Goal: Use online tool/utility: Utilize a website feature to perform a specific function

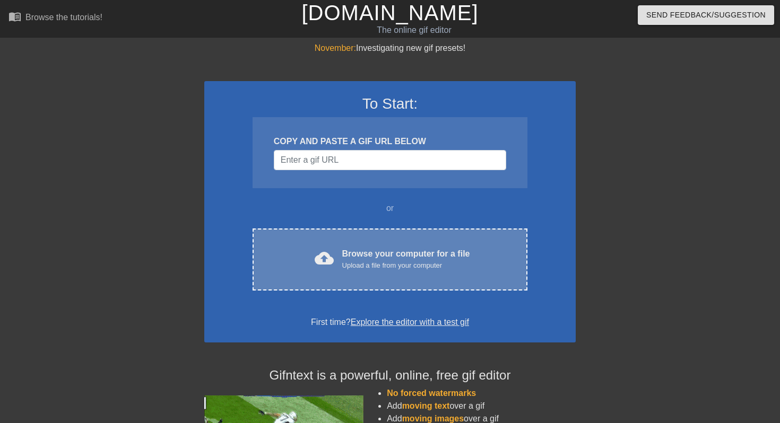
click at [388, 233] on div "cloud_upload Browse your computer for a file Upload a file from your computer C…" at bounding box center [390, 260] width 275 height 62
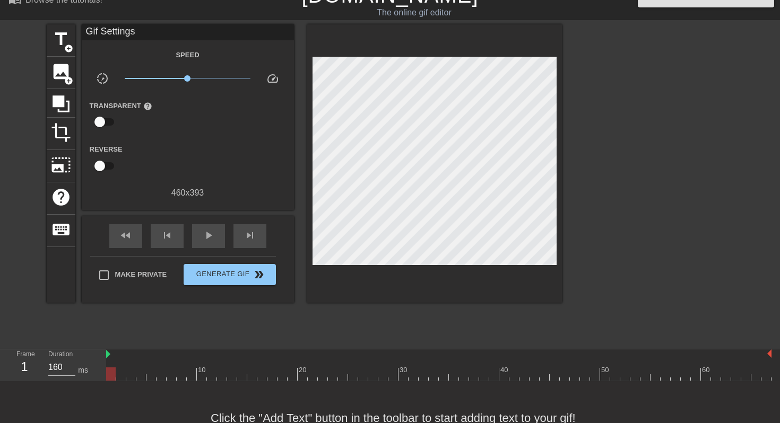
scroll to position [22, 0]
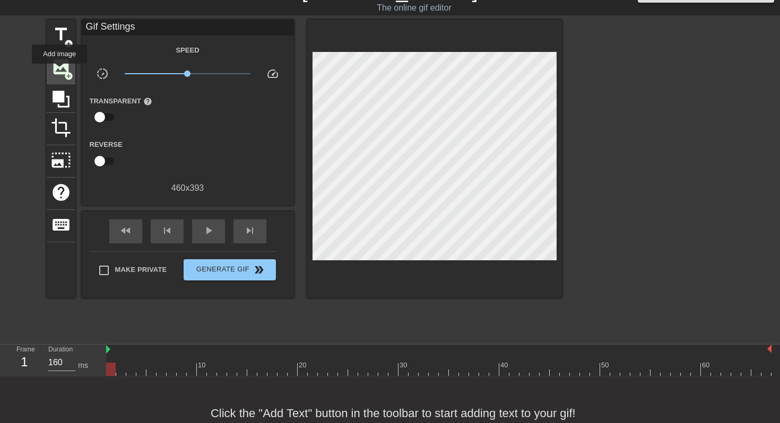
click at [60, 71] on span "image" at bounding box center [61, 67] width 20 height 20
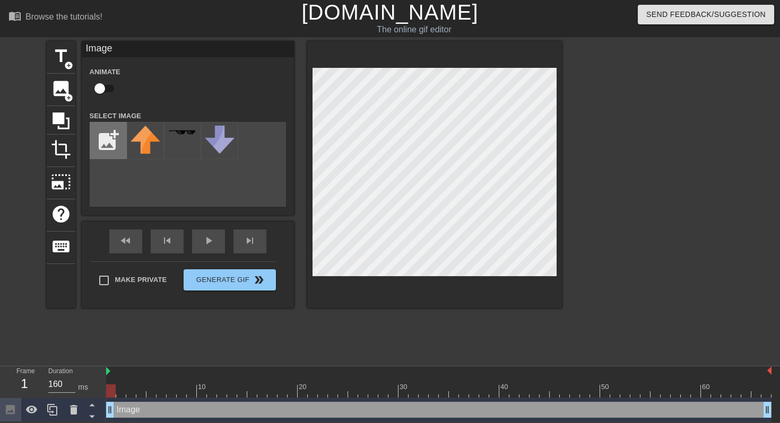
click at [103, 129] on input "file" at bounding box center [108, 141] width 36 height 36
type input "C:\fakepath\Design_sans_titre__1_-removebg-preview.png"
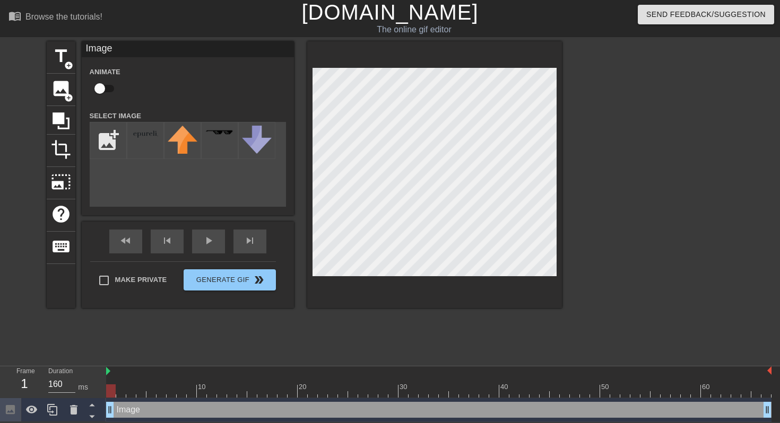
scroll to position [0, 0]
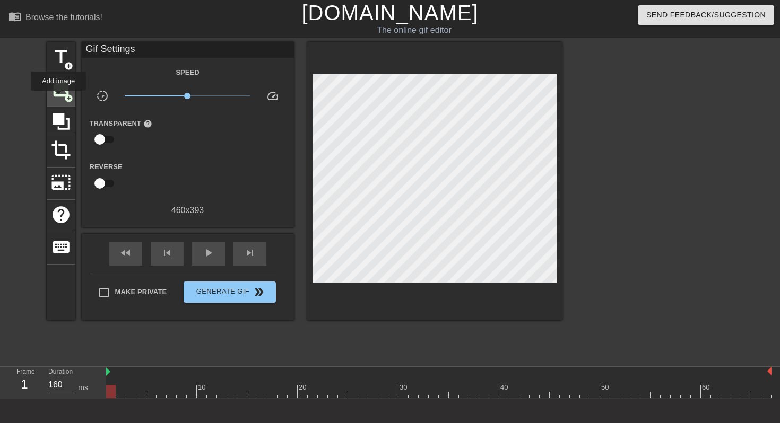
click at [59, 98] on span "image" at bounding box center [61, 89] width 20 height 20
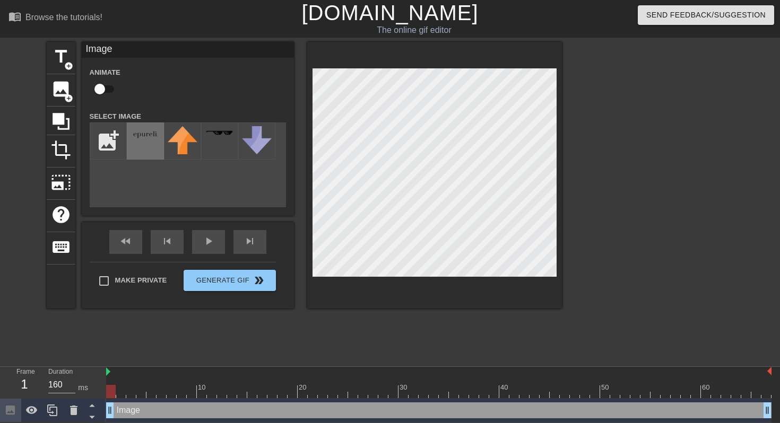
click at [140, 139] on img at bounding box center [146, 134] width 30 height 16
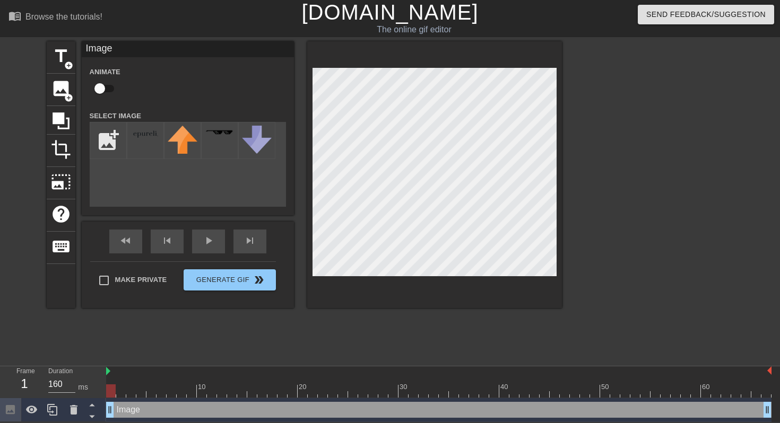
click at [135, 409] on div "Image drag_handle drag_handle" at bounding box center [438, 410] width 665 height 16
click at [32, 412] on icon at bounding box center [31, 410] width 13 height 13
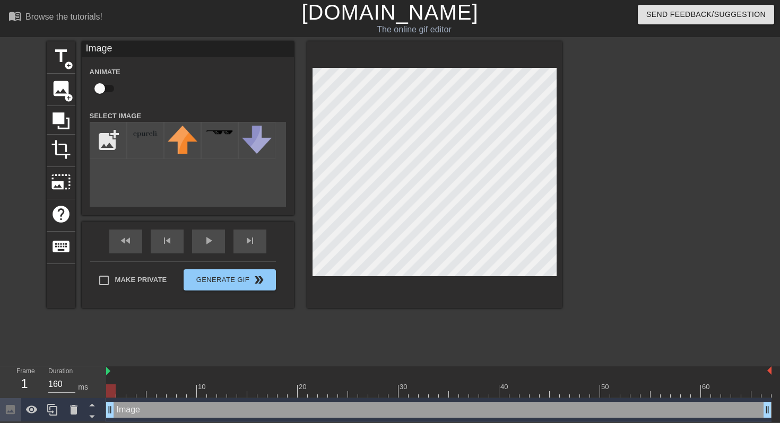
click at [146, 413] on div "Image drag_handle drag_handle" at bounding box center [438, 410] width 665 height 16
type input "90"
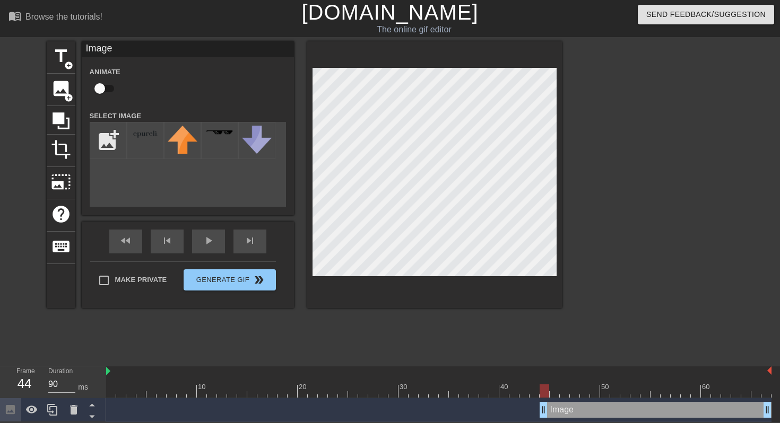
drag, startPoint x: 111, startPoint y: 410, endPoint x: 543, endPoint y: 419, distance: 432.1
click at [543, 419] on div "Image drag_handle drag_handle" at bounding box center [438, 411] width 665 height 24
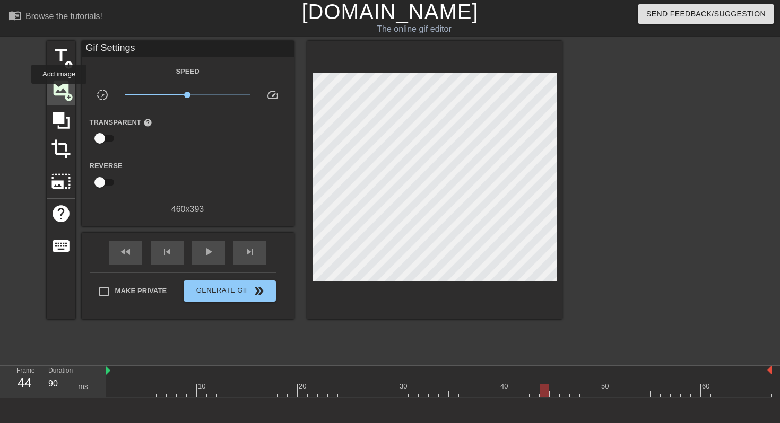
click at [59, 91] on span "image" at bounding box center [61, 88] width 20 height 20
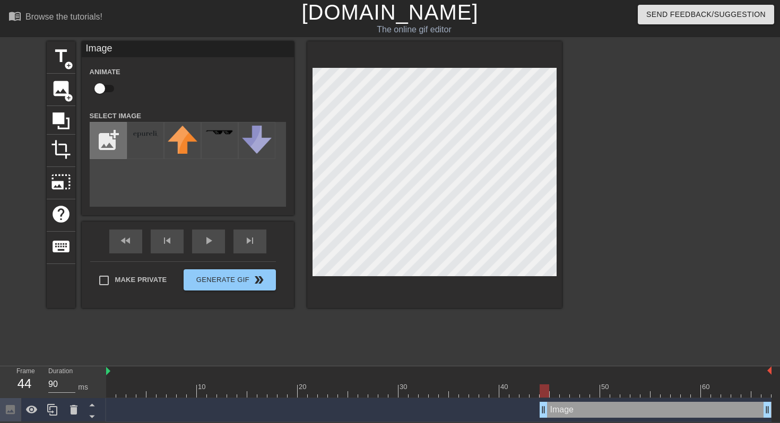
click at [111, 135] on input "file" at bounding box center [108, 141] width 36 height 36
type input "C:\fakepath\Redimmensionner-removebg-preview.png"
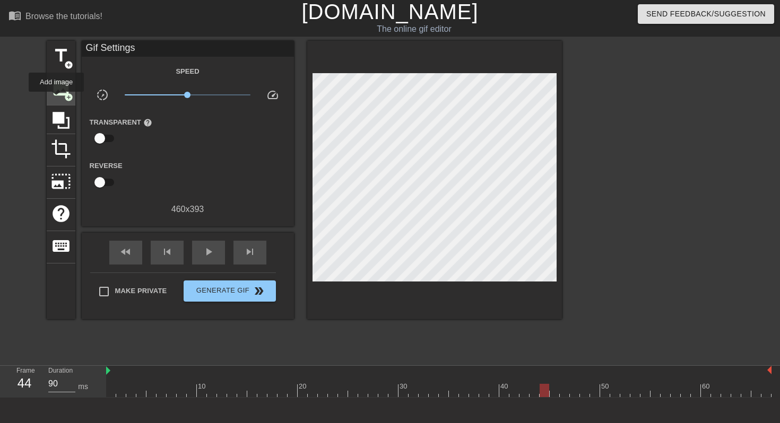
click at [58, 97] on span "image" at bounding box center [61, 88] width 20 height 20
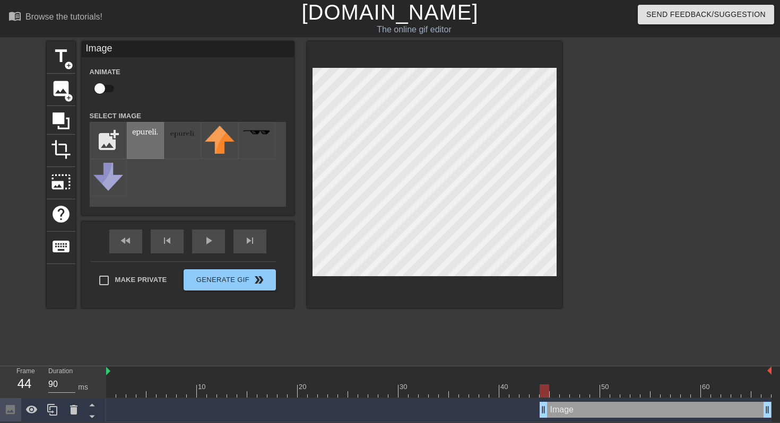
click at [148, 142] on div at bounding box center [145, 140] width 37 height 37
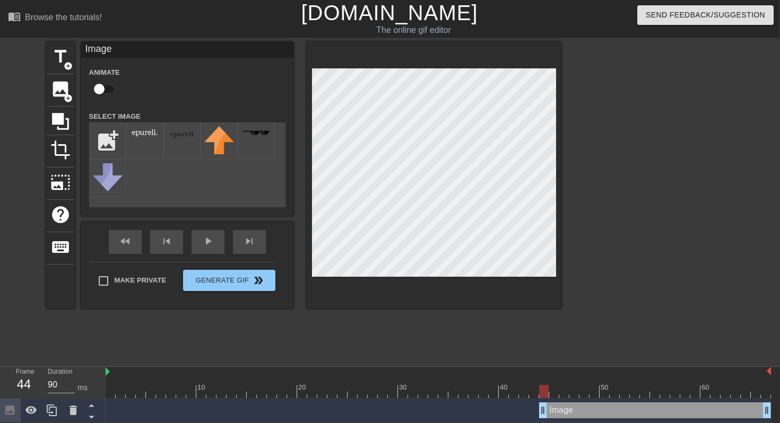
scroll to position [0, 0]
click at [113, 372] on div at bounding box center [438, 372] width 665 height 11
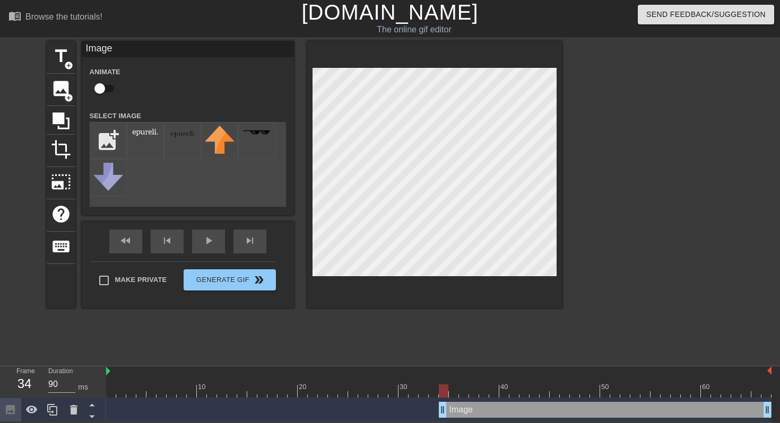
drag, startPoint x: 542, startPoint y: 408, endPoint x: 475, endPoint y: 357, distance: 84.1
click at [438, 417] on div "Image drag_handle drag_handle" at bounding box center [438, 410] width 665 height 16
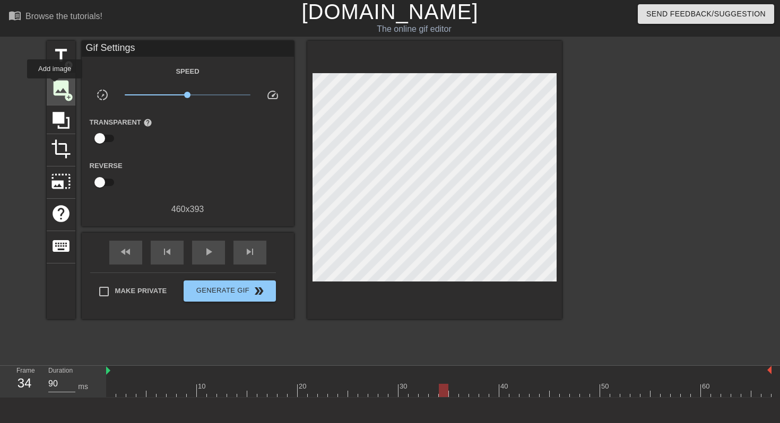
click at [55, 86] on span "image" at bounding box center [61, 88] width 20 height 20
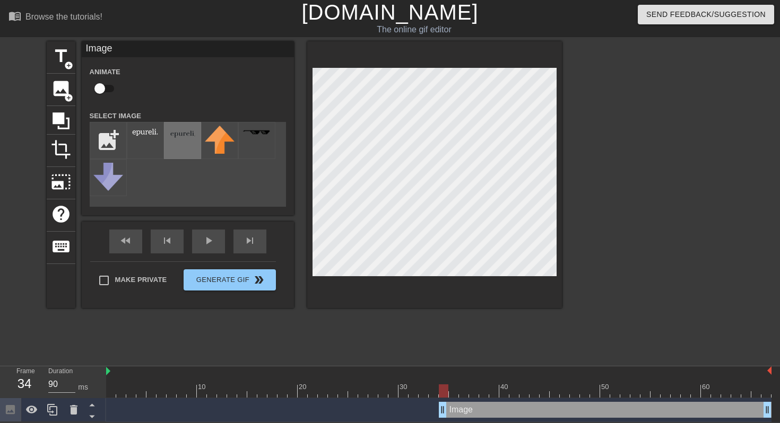
click at [179, 142] on img at bounding box center [183, 134] width 30 height 16
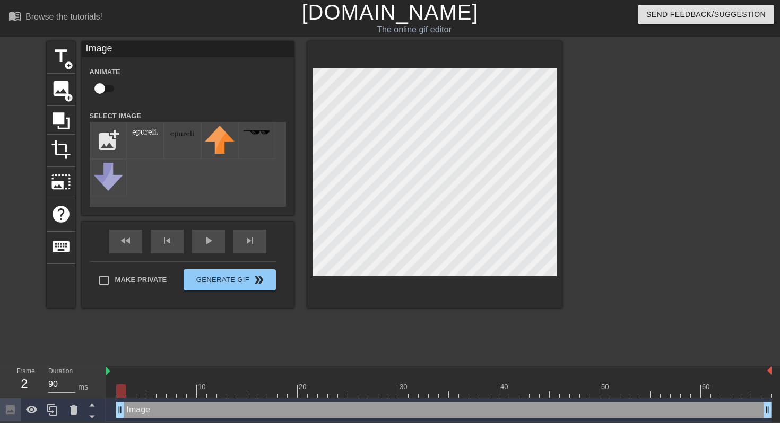
type input "160"
drag, startPoint x: 447, startPoint y: 410, endPoint x: 108, endPoint y: 395, distance: 338.9
click at [109, 395] on div "10 20 30 40 50 60 Image drag_handle drag_handle" at bounding box center [443, 395] width 674 height 56
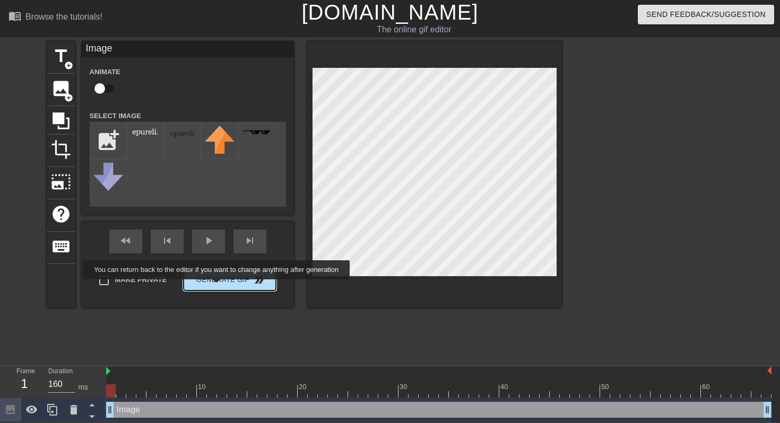
click at [223, 287] on button "Generate Gif double_arrow" at bounding box center [230, 280] width 92 height 21
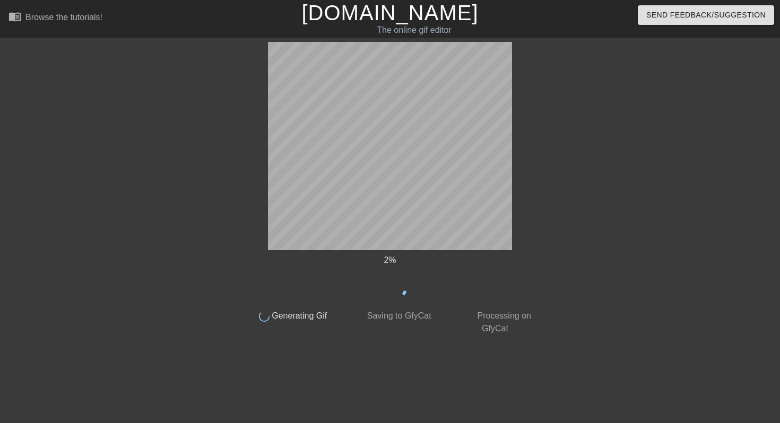
scroll to position [0, 0]
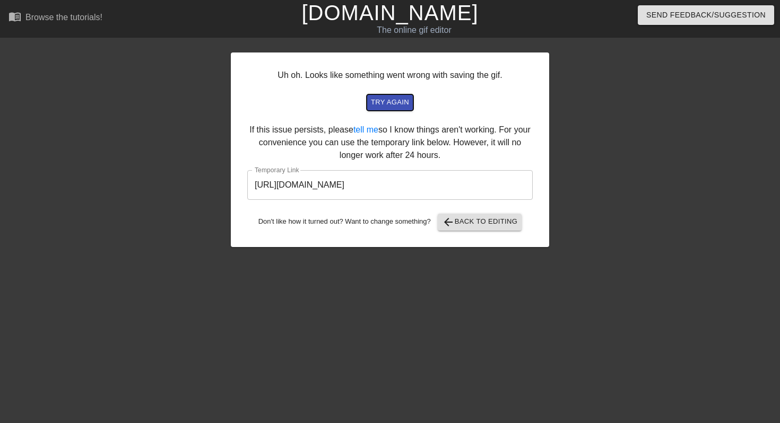
click at [392, 106] on span "try again" at bounding box center [390, 103] width 38 height 12
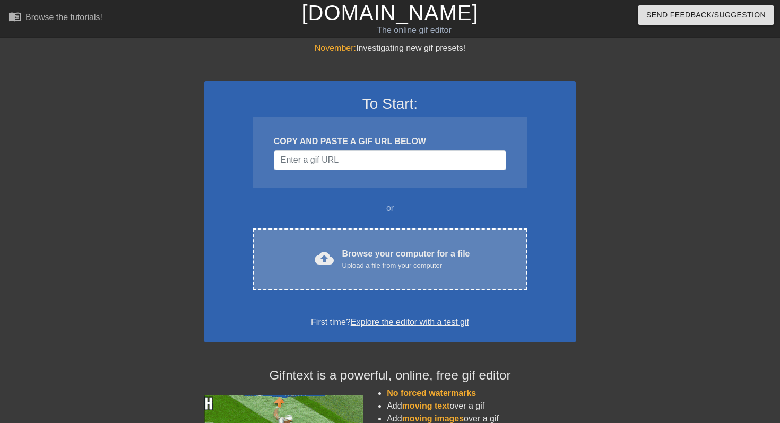
click at [388, 264] on div "Upload a file from your computer" at bounding box center [406, 266] width 128 height 11
